Goal: Information Seeking & Learning: Find specific fact

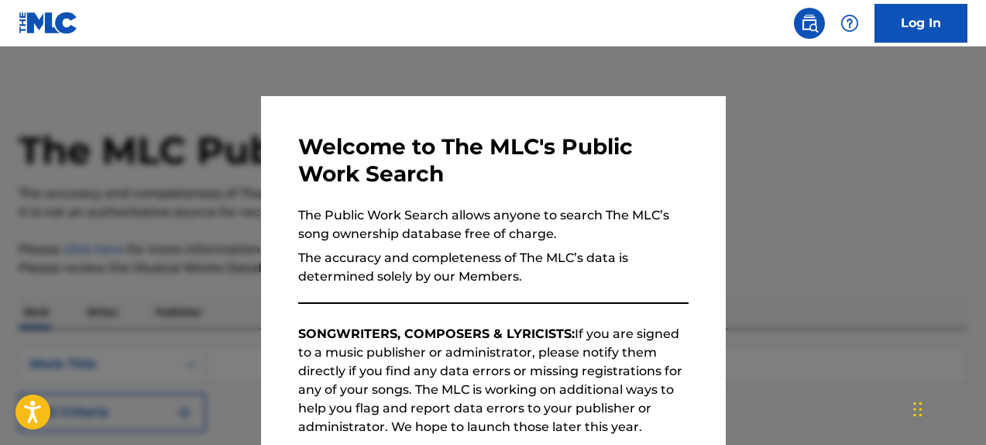
click at [641, 79] on div at bounding box center [493, 268] width 986 height 445
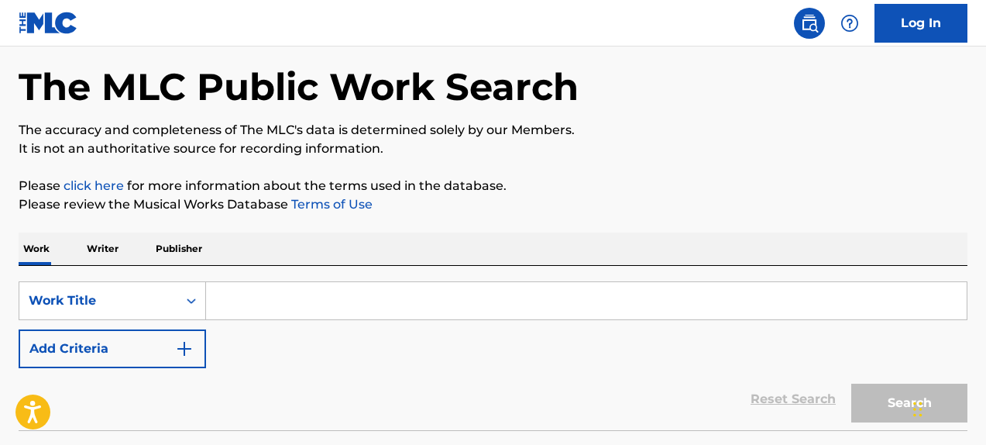
scroll to position [86, 0]
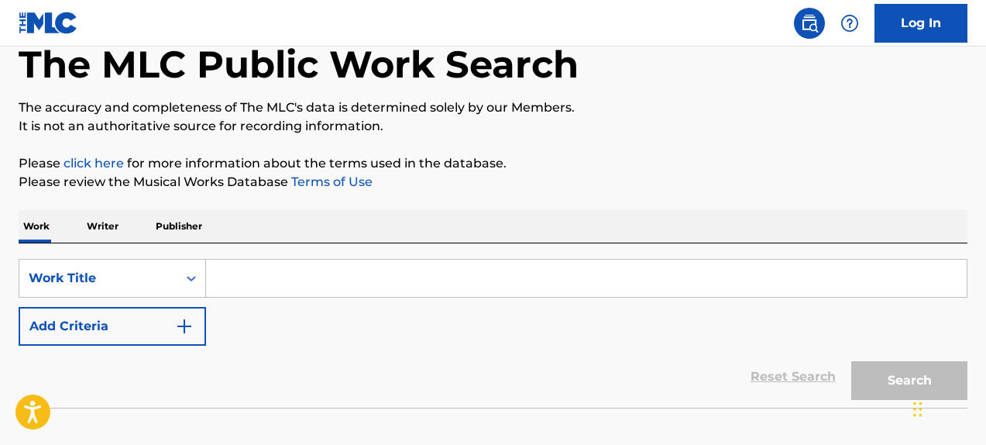
click at [346, 269] on input "Search Form" at bounding box center [586, 278] width 761 height 37
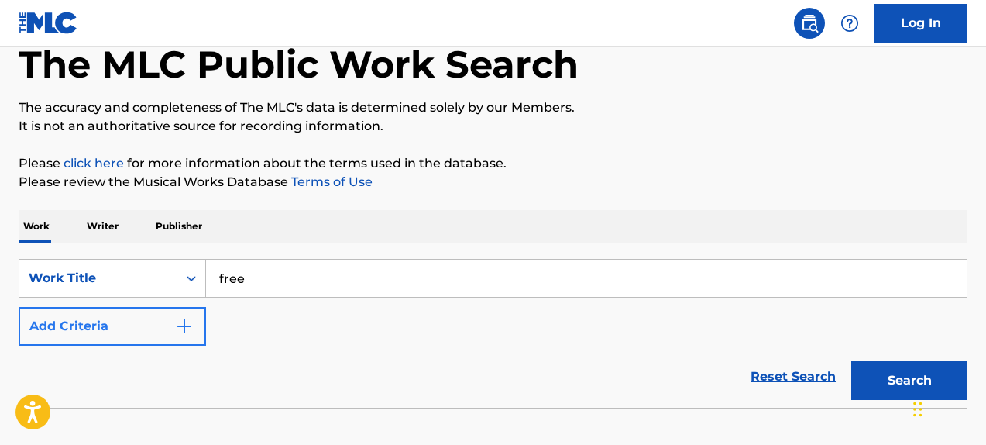
type input "free"
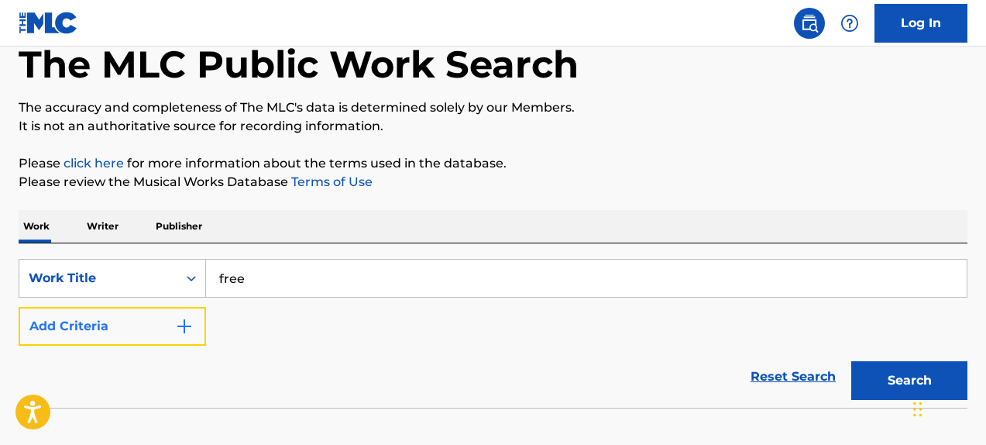
click at [198, 318] on button "Add Criteria" at bounding box center [112, 326] width 187 height 39
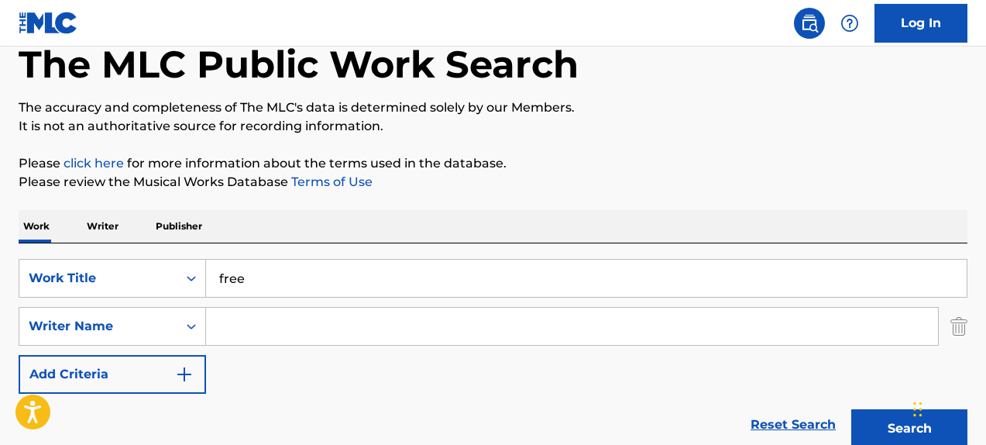
click at [255, 320] on input "Search Form" at bounding box center [572, 326] width 732 height 37
type input "sonnenblick"
click at [851, 409] on button "Search" at bounding box center [909, 428] width 116 height 39
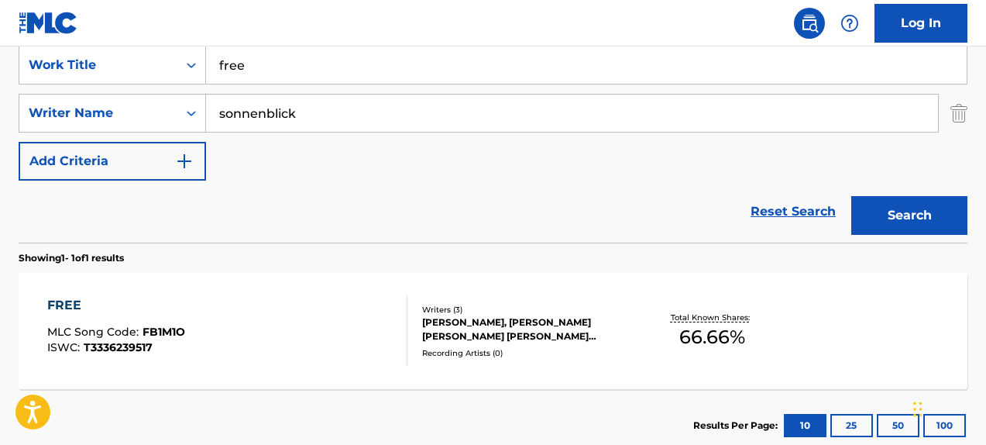
scroll to position [331, 0]
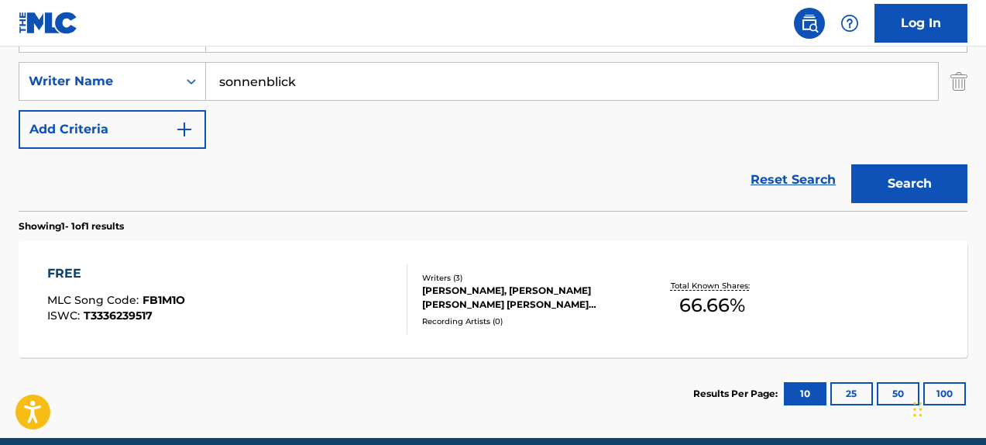
click at [86, 278] on div "FREE" at bounding box center [116, 273] width 138 height 19
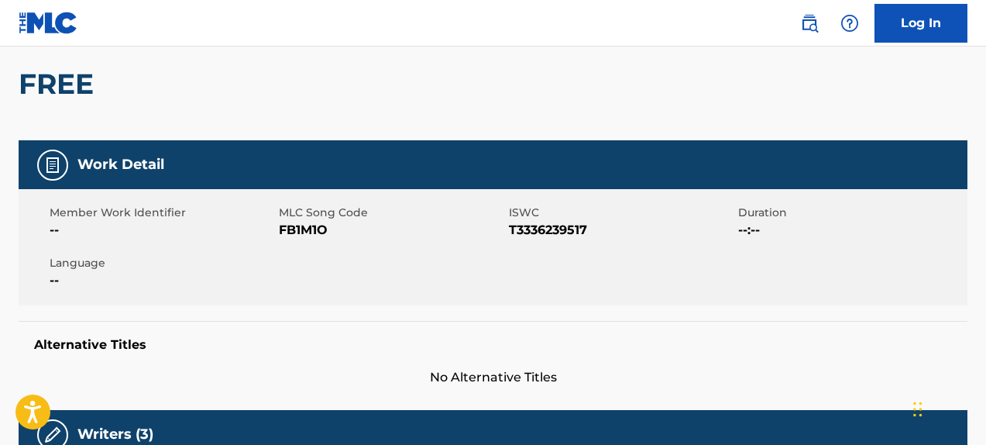
scroll to position [131, 0]
